Goal: Browse casually

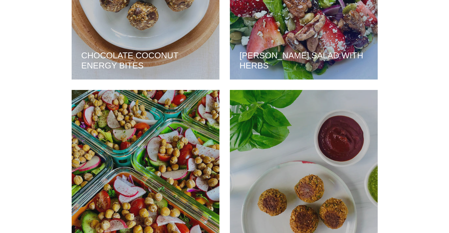
scroll to position [1517, 0]
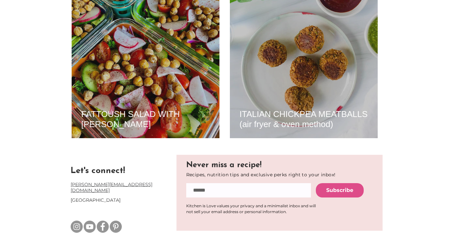
click at [76, 220] on img "Instagram" at bounding box center [77, 226] width 12 height 12
click at [90, 220] on img "Youtube" at bounding box center [90, 226] width 12 height 12
click at [104, 220] on img "Facebook" at bounding box center [103, 226] width 12 height 12
click at [117, 220] on img "Pinterest" at bounding box center [116, 226] width 12 height 12
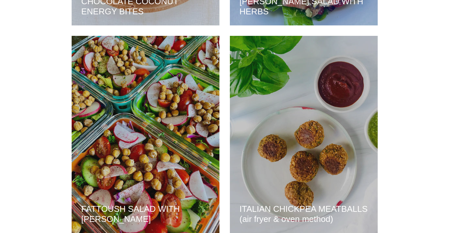
scroll to position [1518, 0]
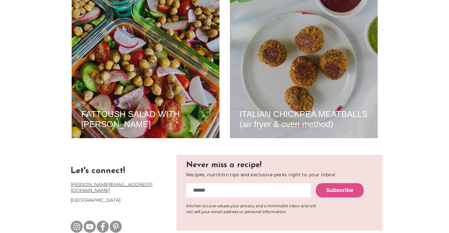
click at [76, 221] on img "Instagram" at bounding box center [77, 226] width 12 height 12
